Goal: Information Seeking & Learning: Understand process/instructions

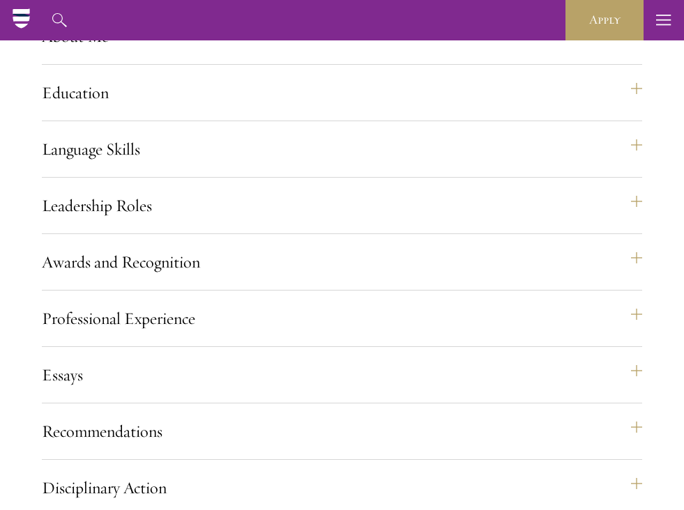
scroll to position [1281, 0]
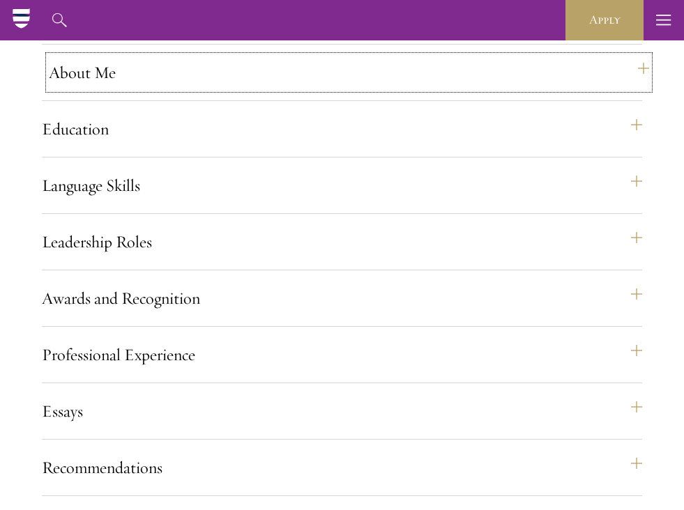
click at [184, 89] on button "About Me" at bounding box center [349, 72] width 600 height 33
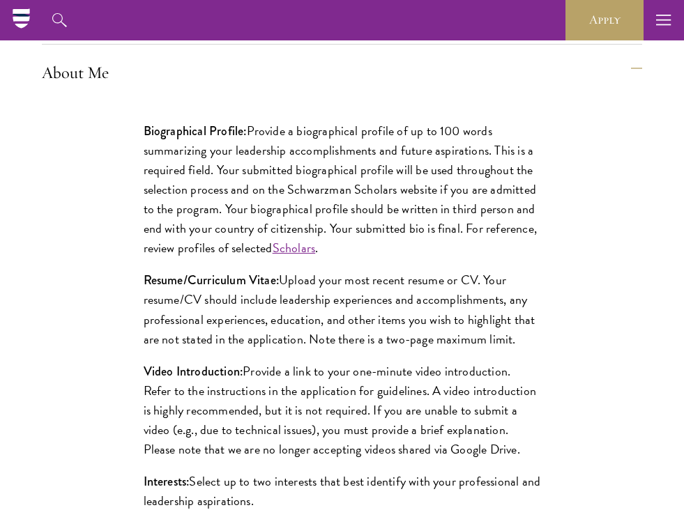
click at [347, 178] on p "Biographical Profile: Provide a biographical profile of up to 100 words summari…" at bounding box center [342, 189] width 397 height 137
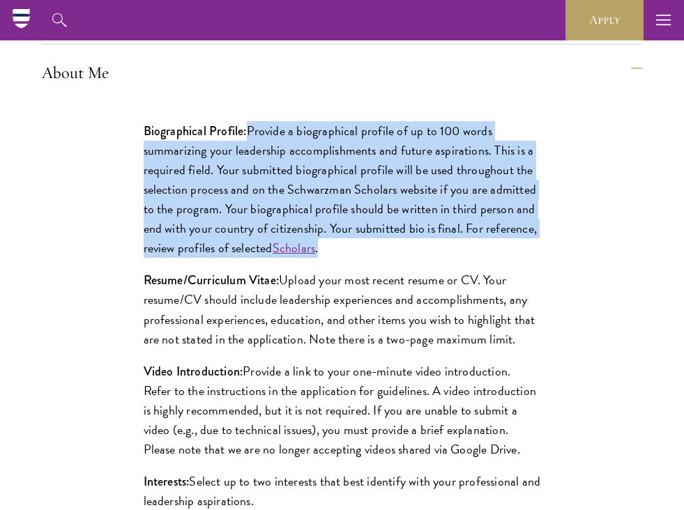
drag, startPoint x: 250, startPoint y: 172, endPoint x: 376, endPoint y: 291, distance: 173.6
click at [376, 259] on p "Biographical Profile: Provide a biographical profile of up to 100 words summari…" at bounding box center [342, 189] width 397 height 137
copy p "Provide a biographical profile of up to 100 words summarizing your leadership a…"
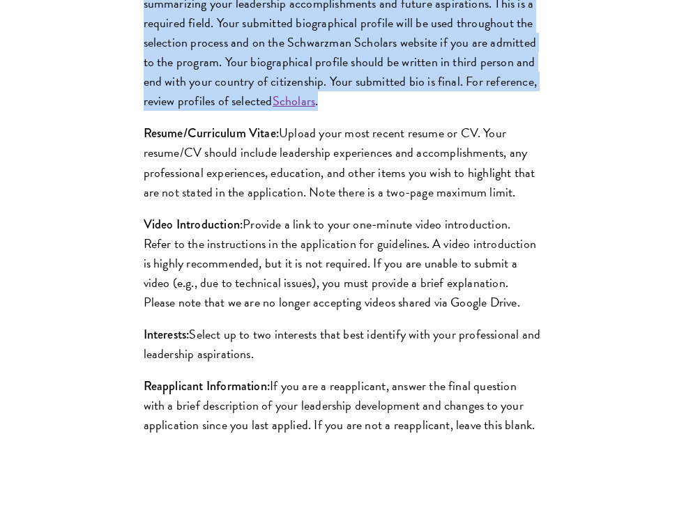
scroll to position [1520, 0]
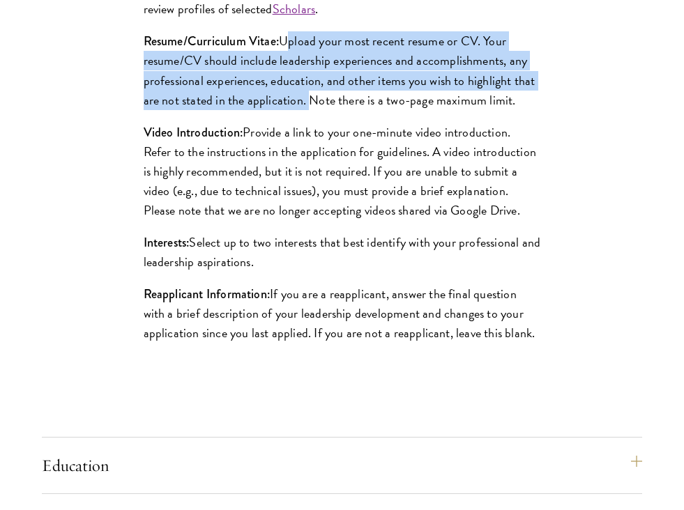
drag, startPoint x: 284, startPoint y: 82, endPoint x: 303, endPoint y: 142, distance: 62.4
click at [303, 109] on p "Resume/Curriculum Vitae: Upload your most recent resume or CV. Your resume/CV s…" at bounding box center [342, 70] width 397 height 78
copy p "Upload your most recent resume or CV. Your resume/CV should include leadership …"
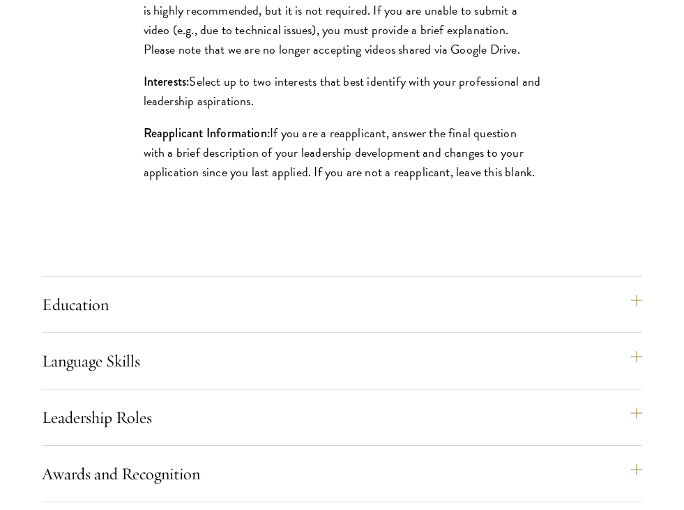
scroll to position [1683, 0]
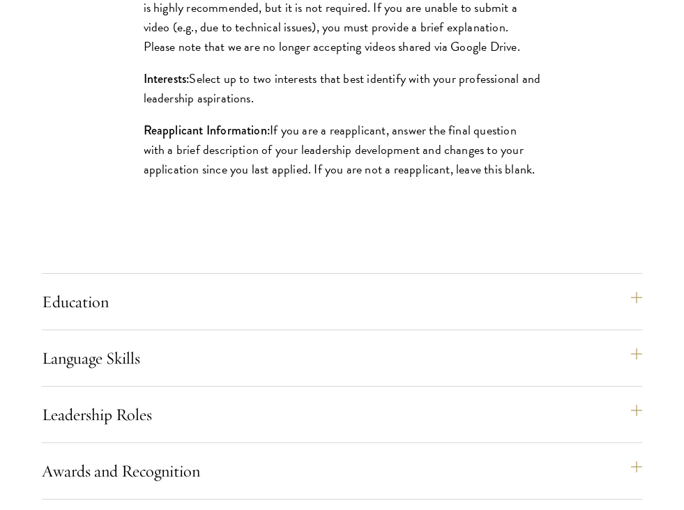
drag, startPoint x: 320, startPoint y: 145, endPoint x: 121, endPoint y: 119, distance: 201.0
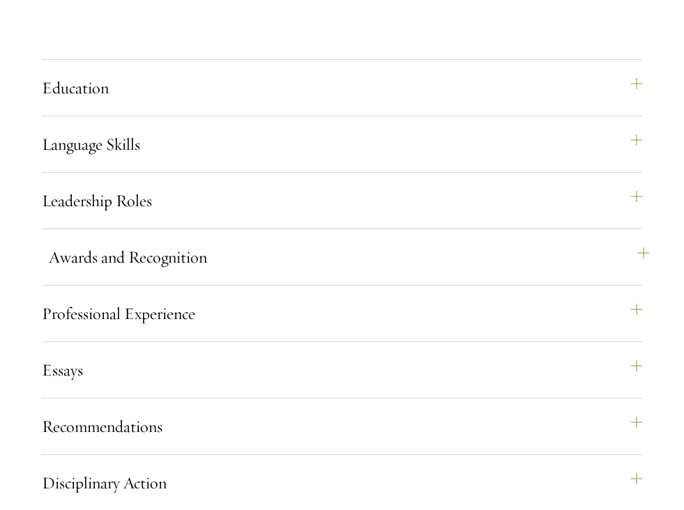
scroll to position [1979, 0]
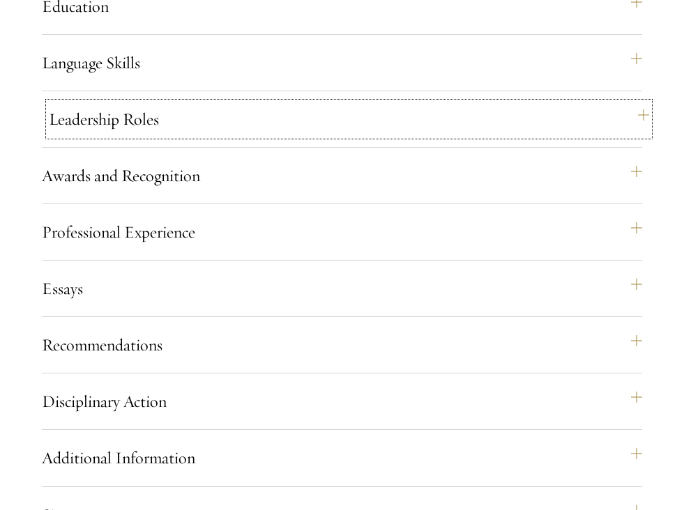
click at [330, 136] on button "Leadership Roles" at bounding box center [349, 118] width 600 height 33
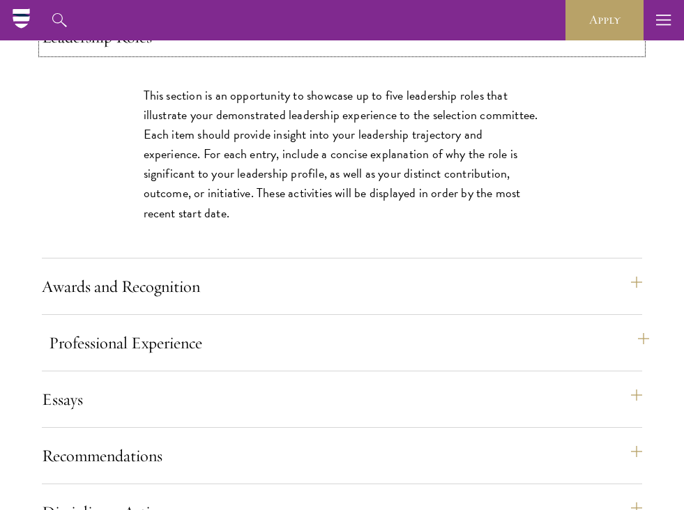
scroll to position [1485, 0]
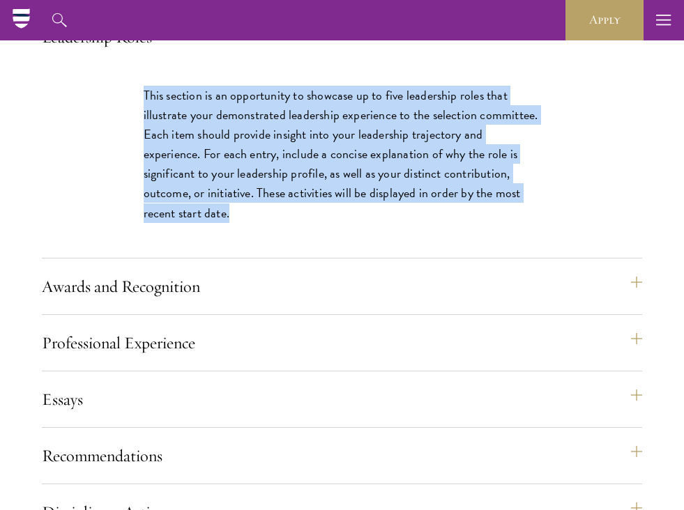
drag, startPoint x: 333, startPoint y: 256, endPoint x: 129, endPoint y: 141, distance: 233.8
click at [129, 141] on div "This section is an opportunity to showcase up to five leadership roles that ill…" at bounding box center [342, 161] width 481 height 193
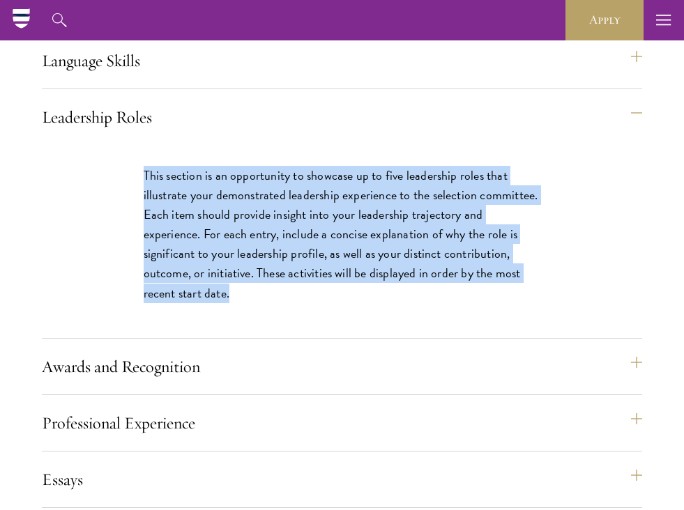
scroll to position [1404, 0]
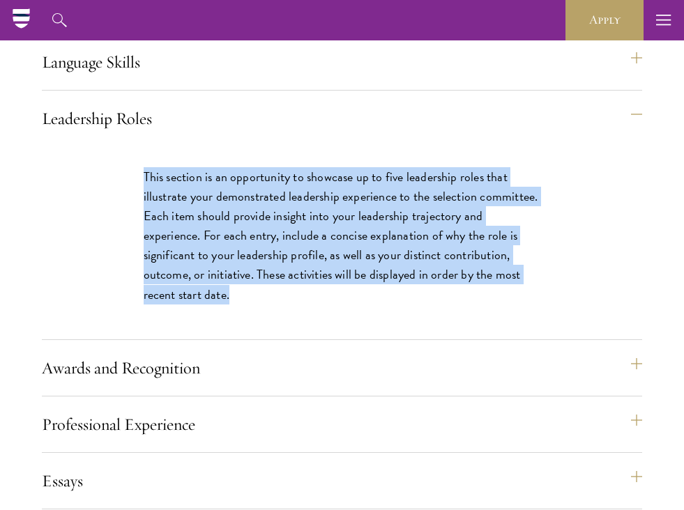
copy p "This section is an opportunity to showcase up to five leadership roles that ill…"
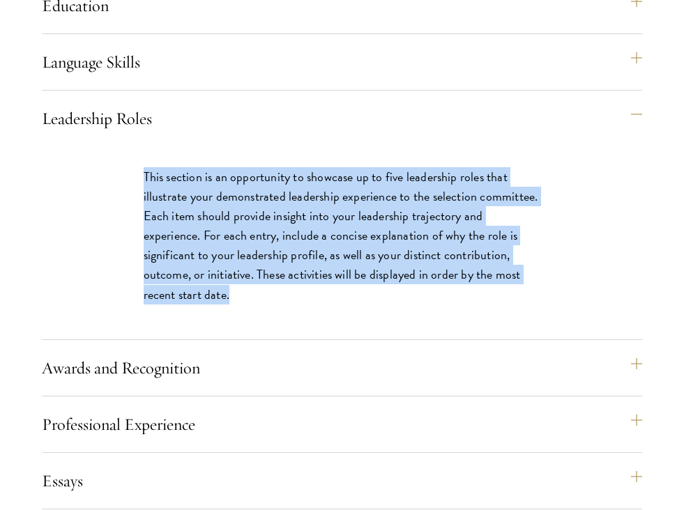
scroll to position [1557, 0]
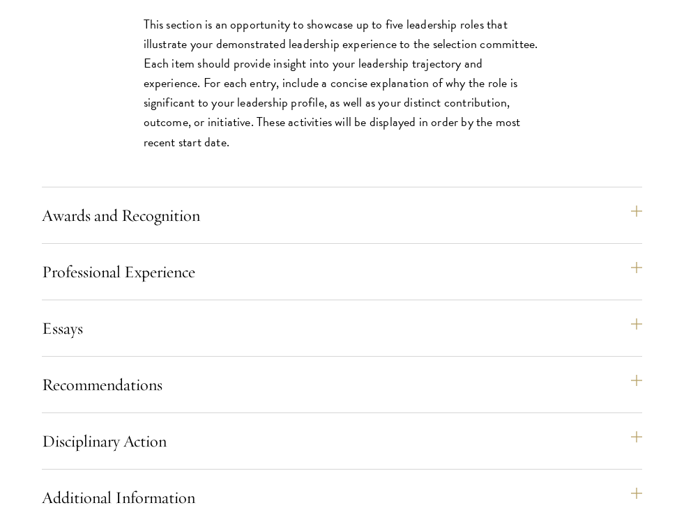
click at [250, 240] on div "Application Home Page The online application form must be completed in English.…" at bounding box center [342, 210] width 600 height 1086
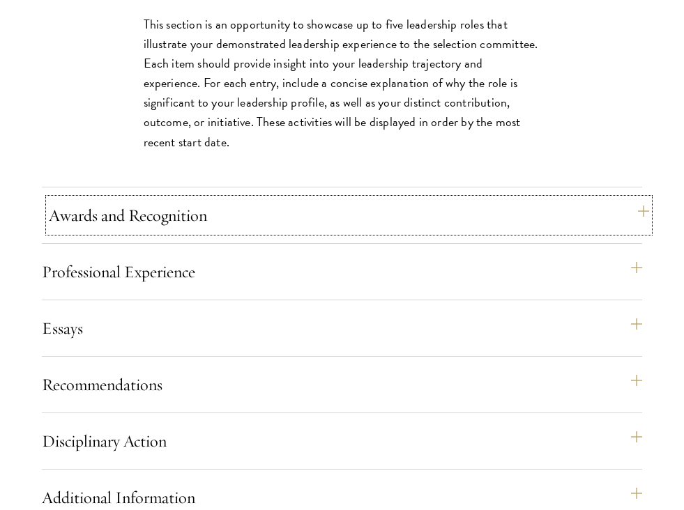
click at [299, 232] on button "Awards and Recognition" at bounding box center [349, 215] width 600 height 33
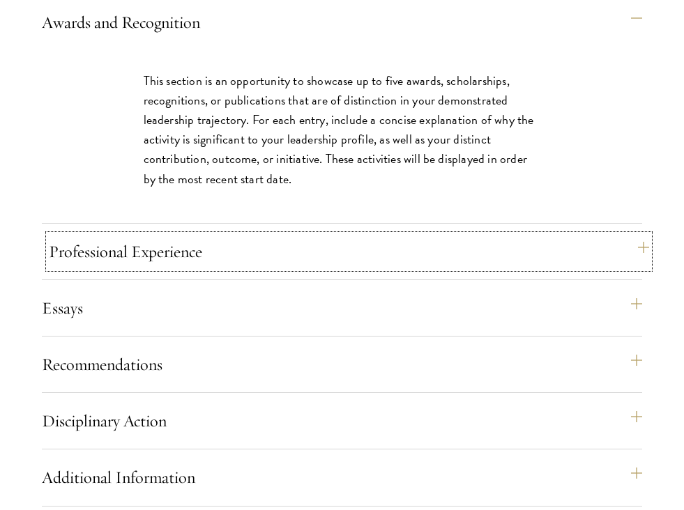
click at [339, 268] on button "Professional Experience" at bounding box center [349, 251] width 600 height 33
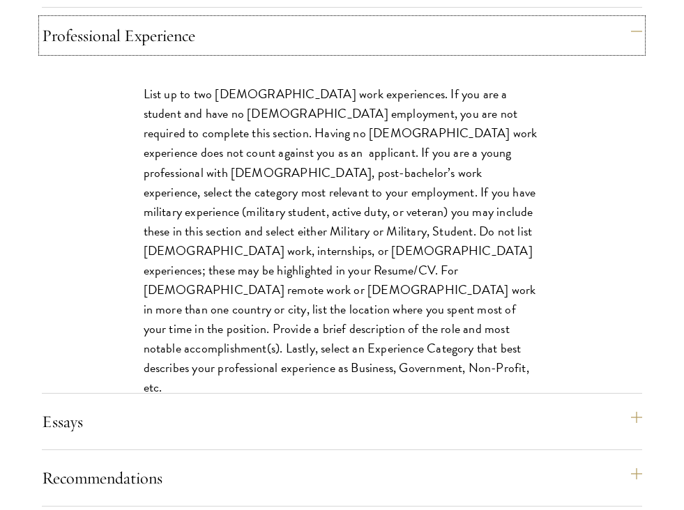
scroll to position [1626, 0]
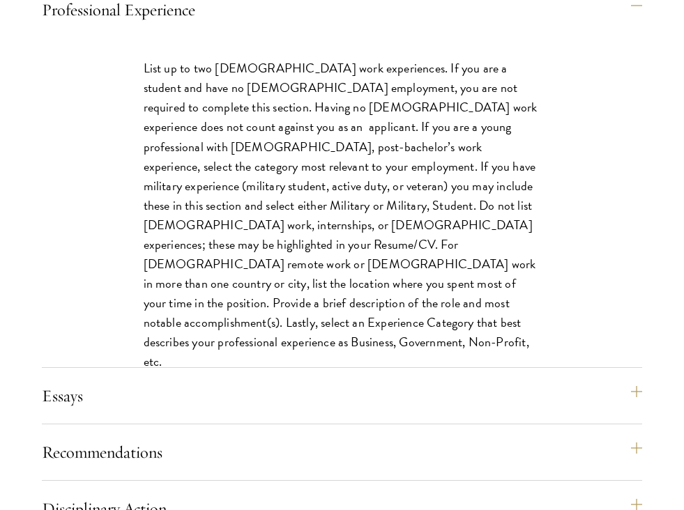
click at [349, 299] on p "List up to two [DEMOGRAPHIC_DATA] work experiences. If you are a student and ha…" at bounding box center [342, 215] width 397 height 313
click at [350, 314] on p "List up to two [DEMOGRAPHIC_DATA] work experiences. If you are a student and ha…" at bounding box center [342, 215] width 397 height 313
click at [352, 339] on p "List up to two [DEMOGRAPHIC_DATA] work experiences. If you are a student and ha…" at bounding box center [342, 215] width 397 height 313
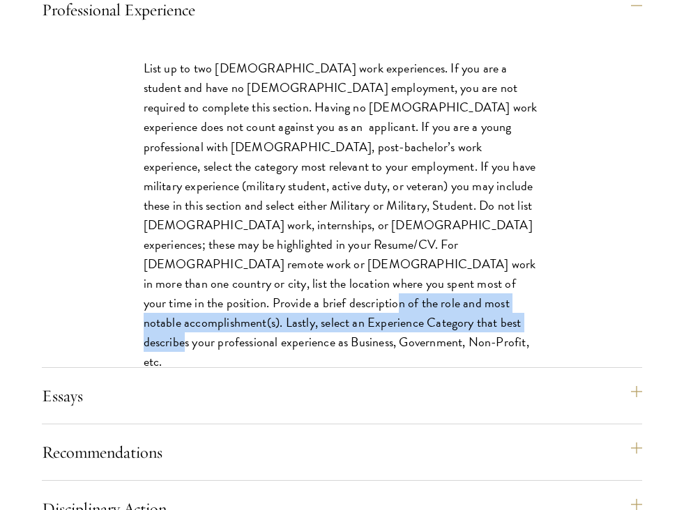
drag, startPoint x: 350, startPoint y: 321, endPoint x: 351, endPoint y: 360, distance: 38.3
click at [351, 360] on div "List up to two [DEMOGRAPHIC_DATA] work experiences. If you are a student and ha…" at bounding box center [342, 222] width 481 height 369
click at [350, 356] on p "List up to two [DEMOGRAPHIC_DATA] work experiences. If you are a student and ha…" at bounding box center [342, 215] width 397 height 313
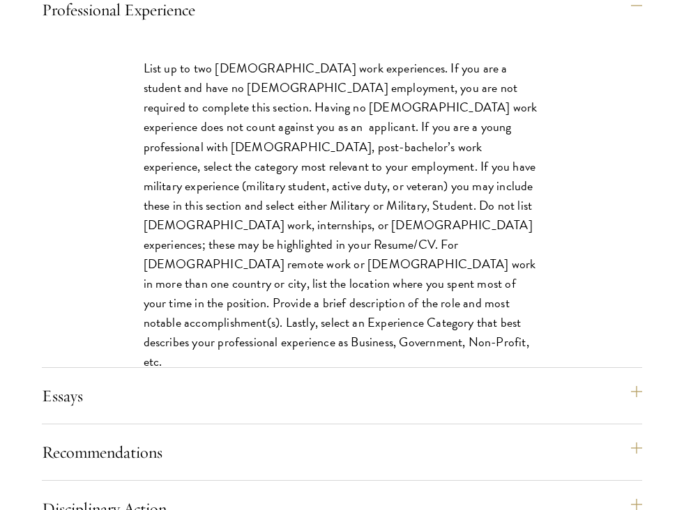
click at [350, 353] on p "List up to two [DEMOGRAPHIC_DATA] work experiences. If you are a student and ha…" at bounding box center [342, 215] width 397 height 313
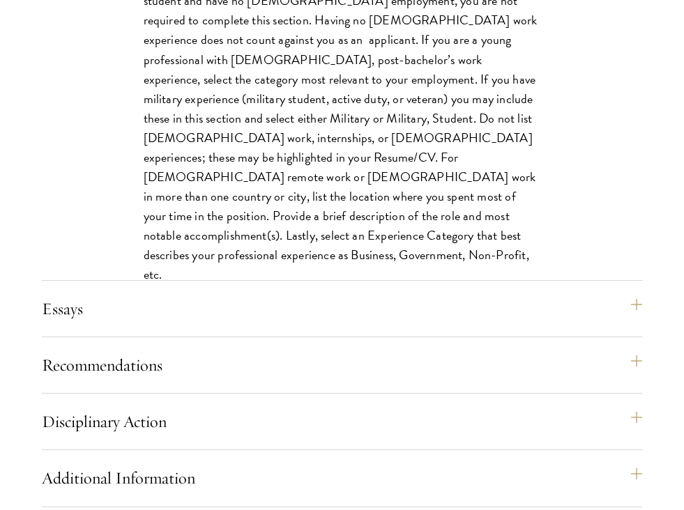
scroll to position [1715, 0]
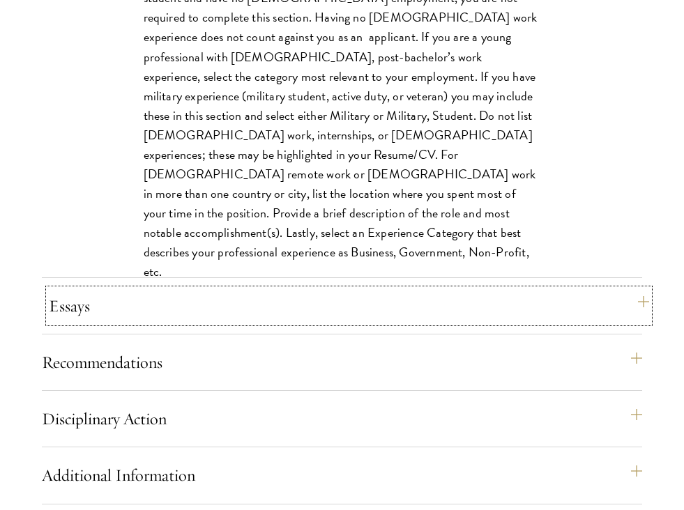
click at [350, 323] on button "Essays" at bounding box center [349, 305] width 600 height 33
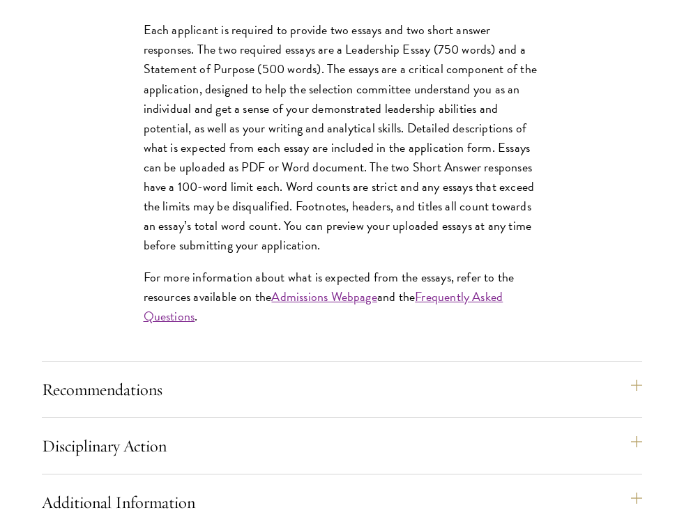
scroll to position [1892, 0]
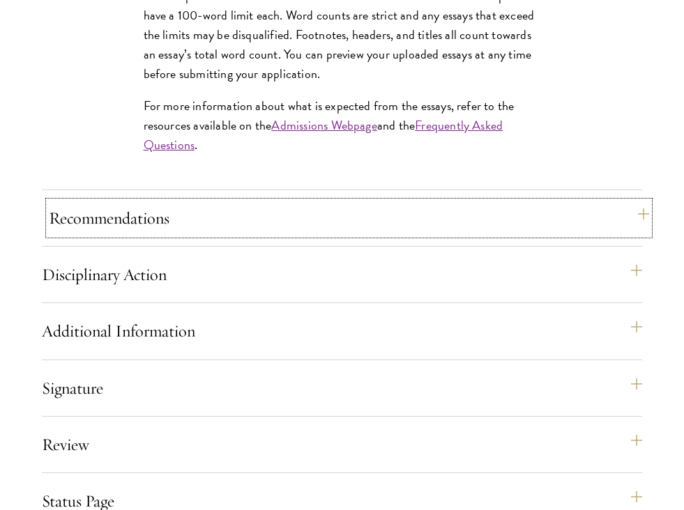
click at [338, 235] on button "Recommendations" at bounding box center [349, 217] width 600 height 33
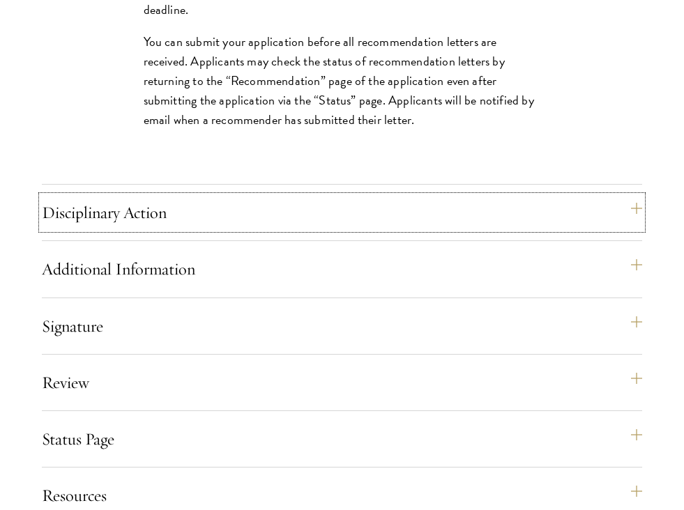
click at [338, 229] on button "Disciplinary Action" at bounding box center [342, 212] width 600 height 33
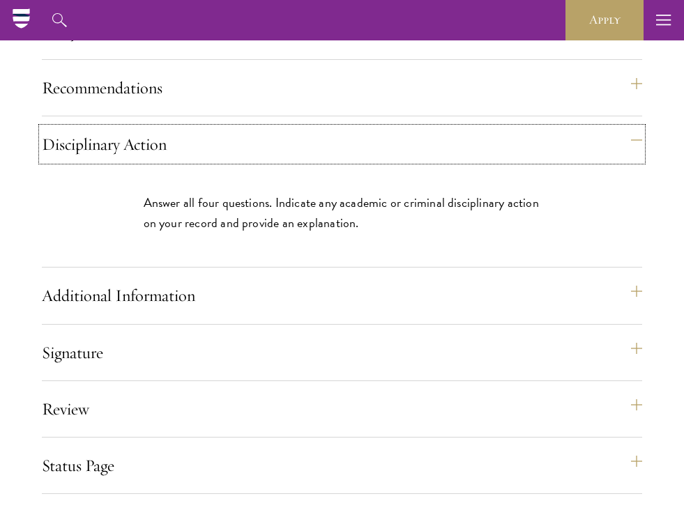
scroll to position [1660, 0]
click at [339, 161] on button "Disciplinary Action" at bounding box center [349, 144] width 600 height 33
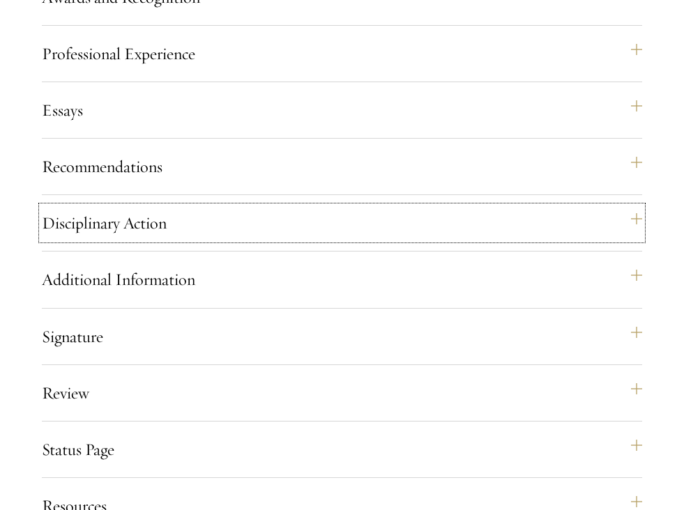
scroll to position [1721, 0]
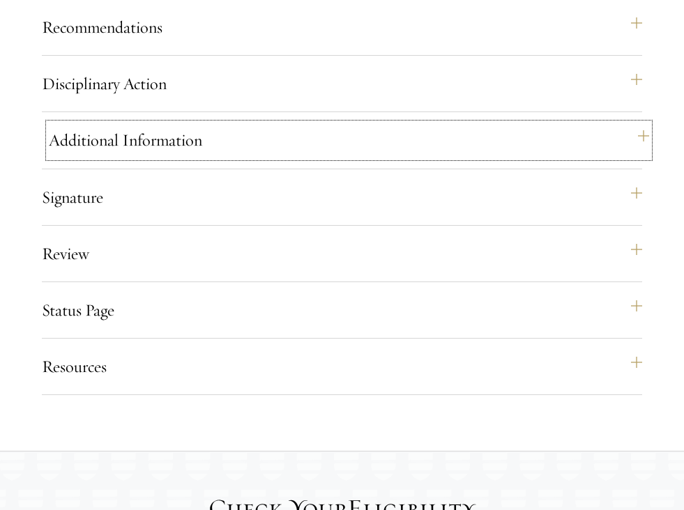
click at [274, 157] on button "Additional Information" at bounding box center [349, 139] width 600 height 33
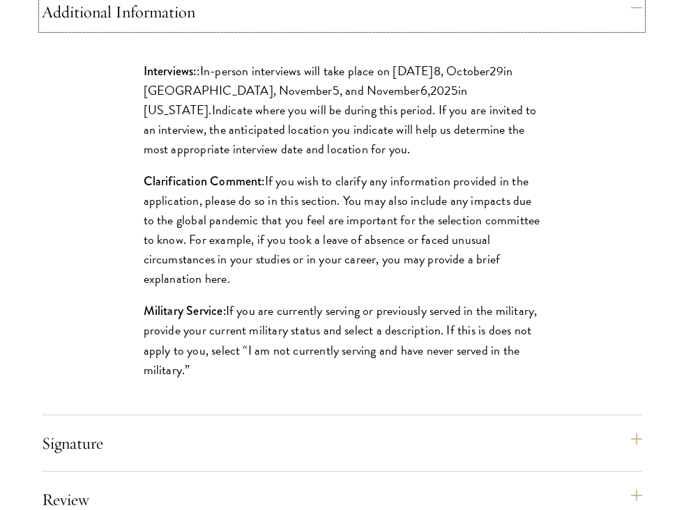
scroll to position [1851, 0]
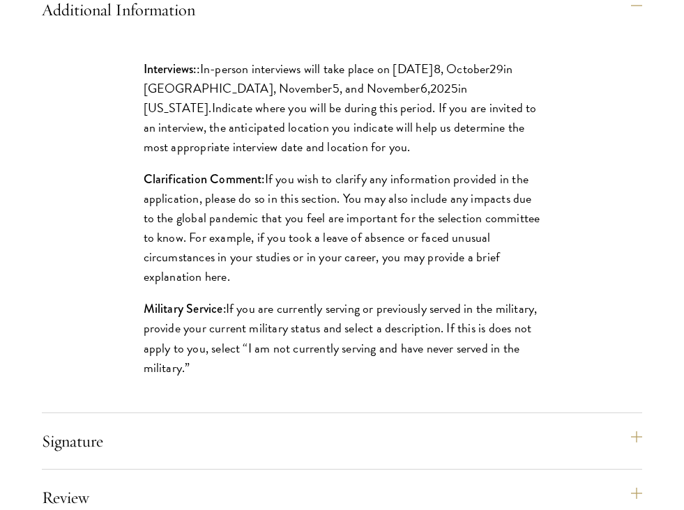
drag, startPoint x: 116, startPoint y: 227, endPoint x: 297, endPoint y: 323, distance: 204.6
click at [297, 323] on div "Interviews: : In-person interviews will take place on [DATE] 8 , [DATE] in [GEO…" at bounding box center [342, 225] width 481 height 374
copy p "Clarification Comment: If you wish to clarify any information provided in the a…"
